Goal: Navigation & Orientation: Find specific page/section

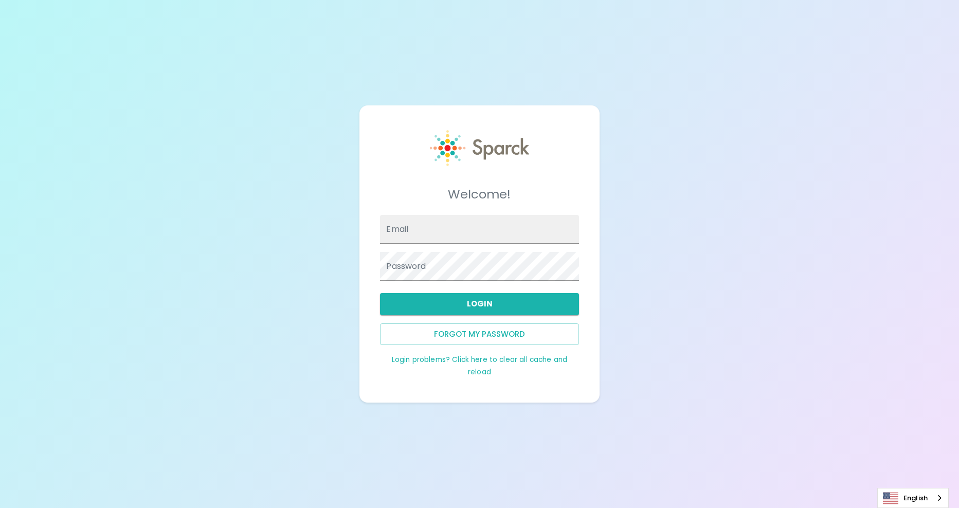
type input "jhatten@sfbaycoffee.com"
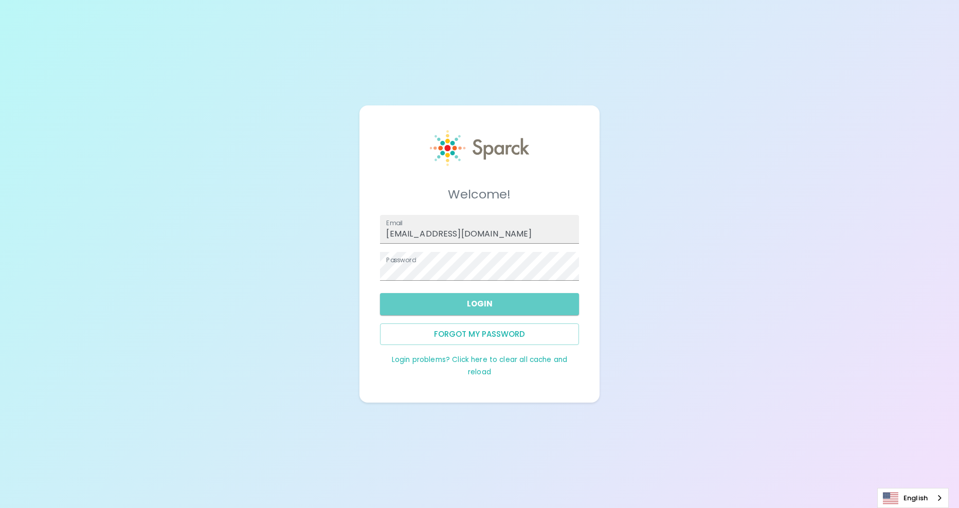
click at [455, 301] on button "Login" at bounding box center [479, 304] width 198 height 22
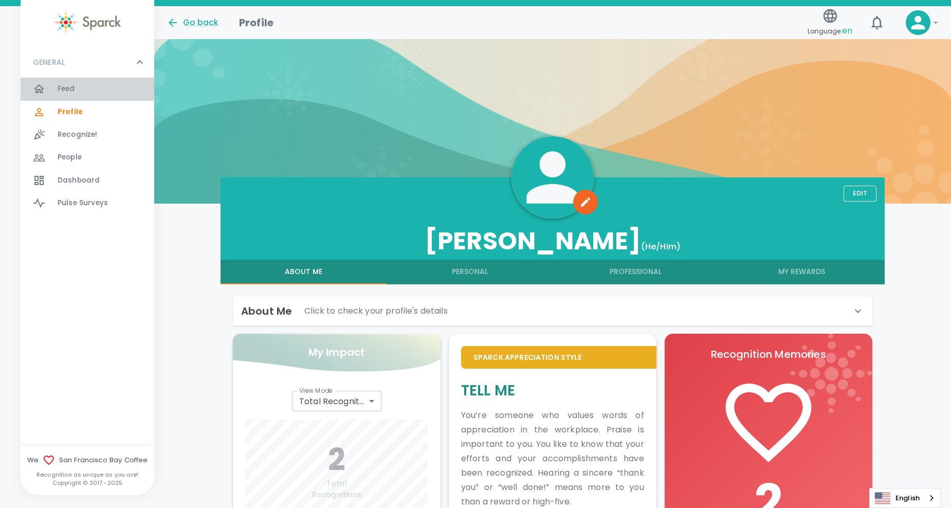
click at [67, 78] on div "Feed 0" at bounding box center [88, 89] width 134 height 23
